Goal: Task Accomplishment & Management: Use online tool/utility

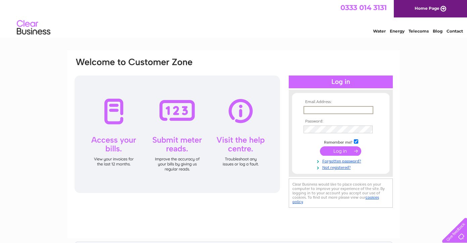
type input "[EMAIL_ADDRESS][DOMAIN_NAME]"
click at [343, 152] on input "submit" at bounding box center [340, 150] width 41 height 9
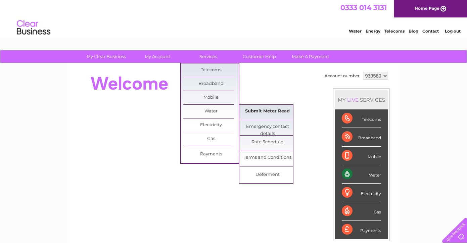
click at [261, 111] on link "Submit Meter Read" at bounding box center [267, 111] width 55 height 13
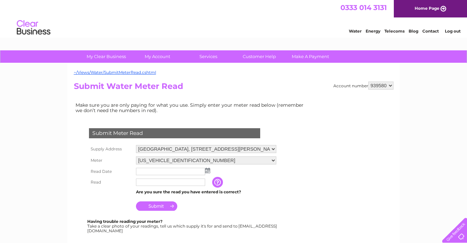
click at [209, 168] on img at bounding box center [207, 170] width 5 height 5
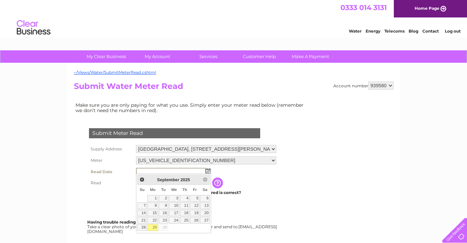
click at [154, 225] on link "29" at bounding box center [152, 227] width 10 height 7
type input "2025/09/29"
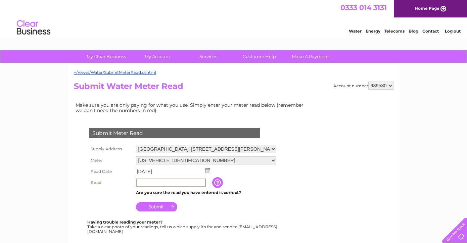
click at [138, 181] on input "text" at bounding box center [171, 182] width 70 height 8
type input "0094"
click at [157, 203] on input "Submit" at bounding box center [156, 206] width 41 height 9
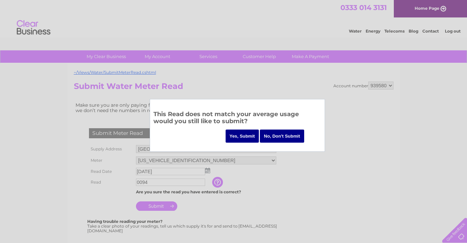
click at [241, 136] on input "Yes, Submit" at bounding box center [242, 135] width 34 height 13
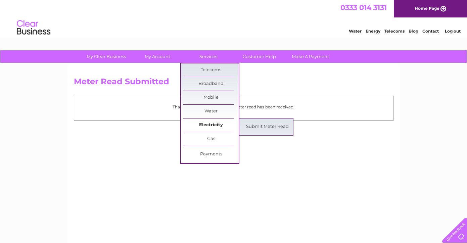
click at [209, 126] on link "Electricity" at bounding box center [210, 124] width 55 height 13
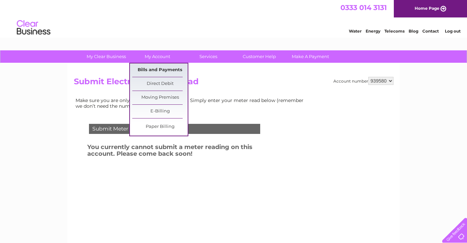
click at [150, 69] on link "Bills and Payments" at bounding box center [159, 69] width 55 height 13
